Goal: Transaction & Acquisition: Purchase product/service

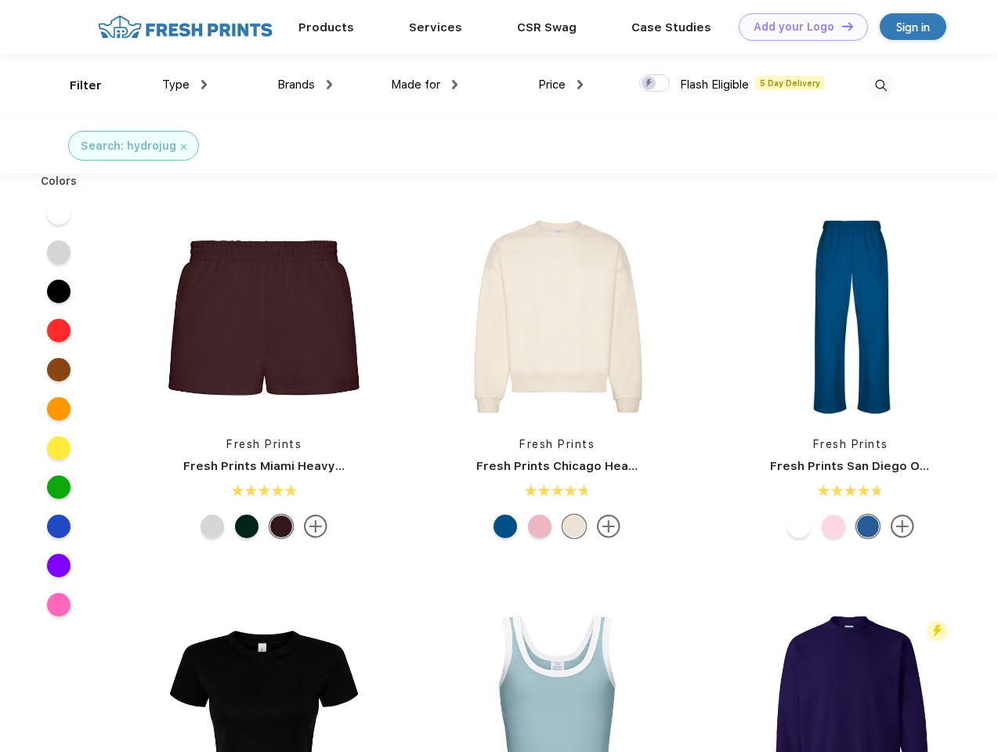
click at [798, 27] on link "Add your Logo Design Tool" at bounding box center [803, 26] width 129 height 27
click at [0, 0] on div "Design Tool" at bounding box center [0, 0] width 0 height 0
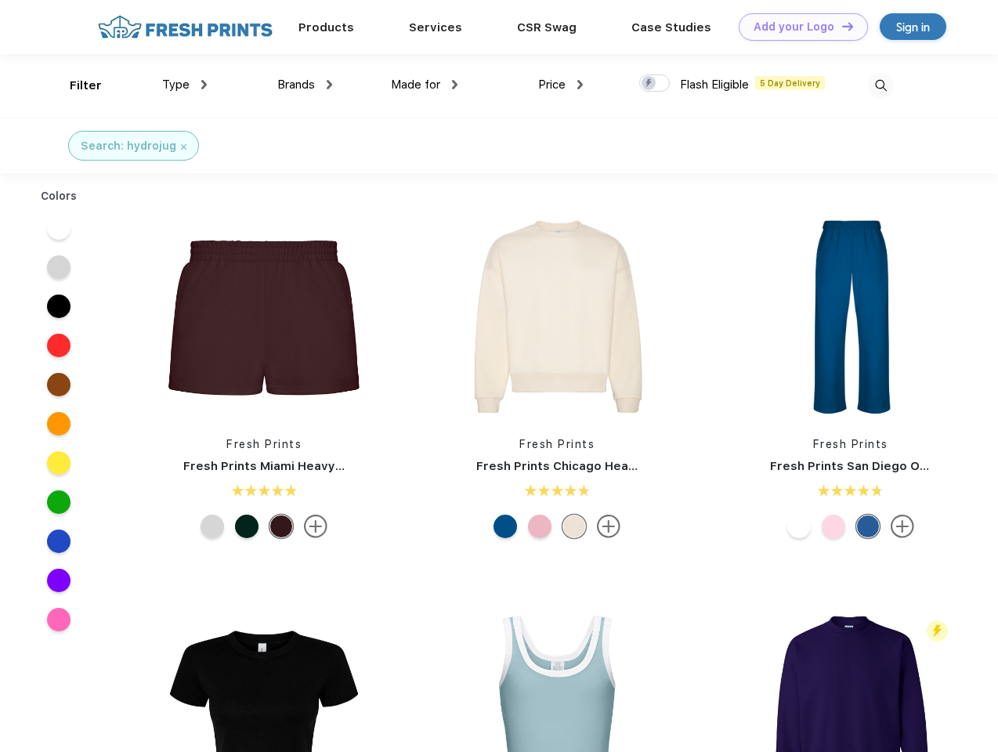
click at [841, 26] on link "Add your Logo Design Tool" at bounding box center [803, 26] width 129 height 27
click at [75, 85] on div "Filter" at bounding box center [86, 86] width 32 height 18
click at [185, 85] on span "Type" at bounding box center [175, 85] width 27 height 14
click at [305, 85] on span "Brands" at bounding box center [296, 85] width 38 height 14
click at [425, 85] on span "Made for" at bounding box center [415, 85] width 49 height 14
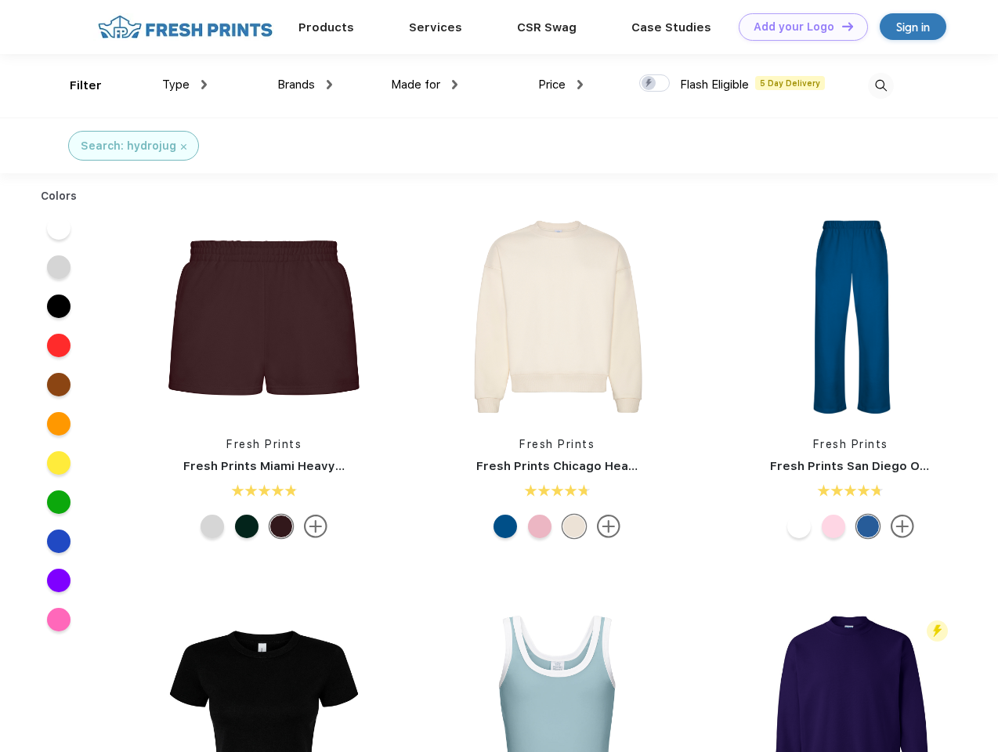
click at [561, 85] on span "Price" at bounding box center [551, 85] width 27 height 14
click at [655, 84] on div at bounding box center [654, 82] width 31 height 17
click at [650, 84] on input "checkbox" at bounding box center [644, 79] width 10 height 10
click at [881, 85] on img at bounding box center [881, 86] width 26 height 26
